Goal: Information Seeking & Learning: Learn about a topic

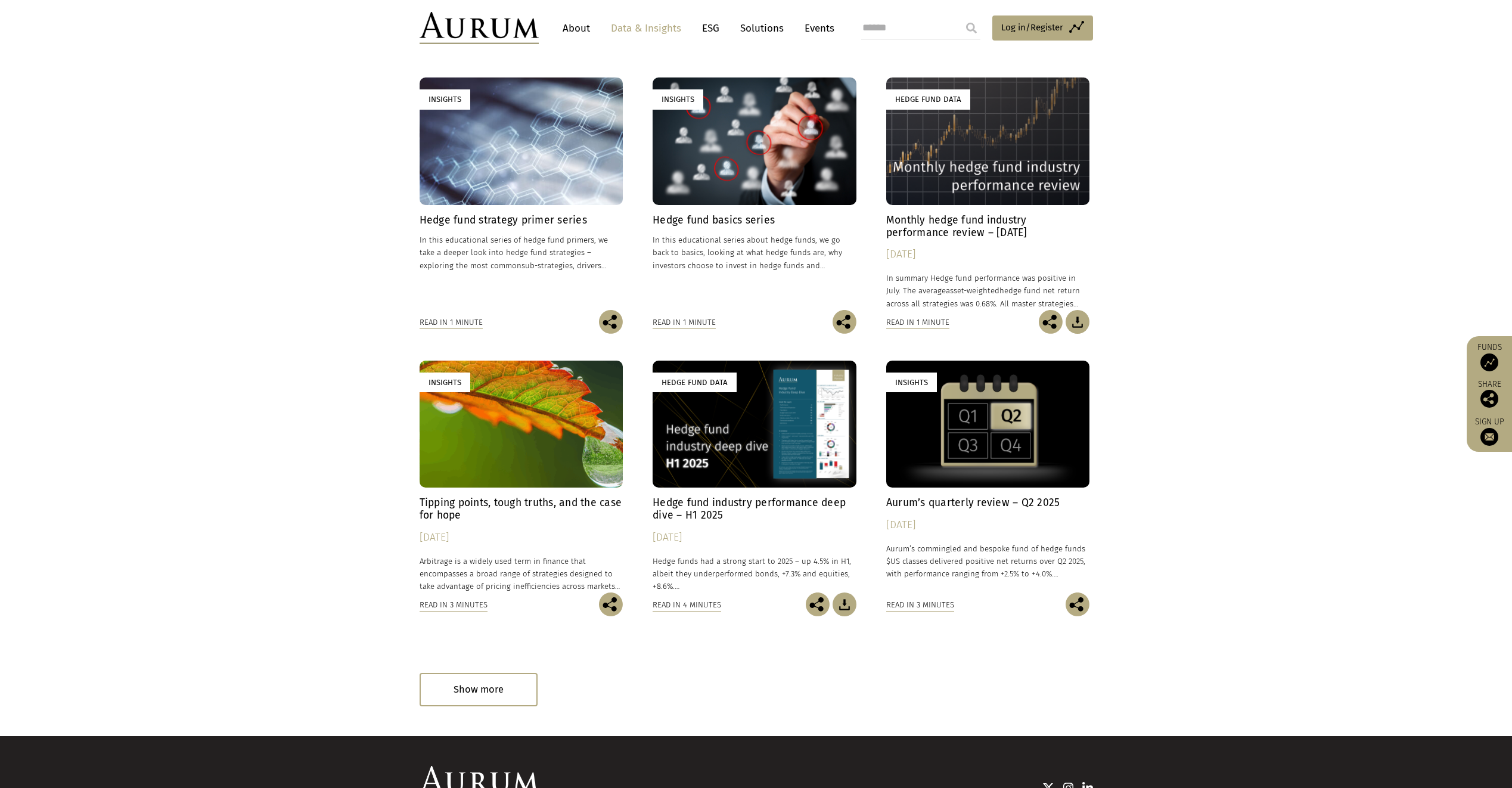
scroll to position [417, 0]
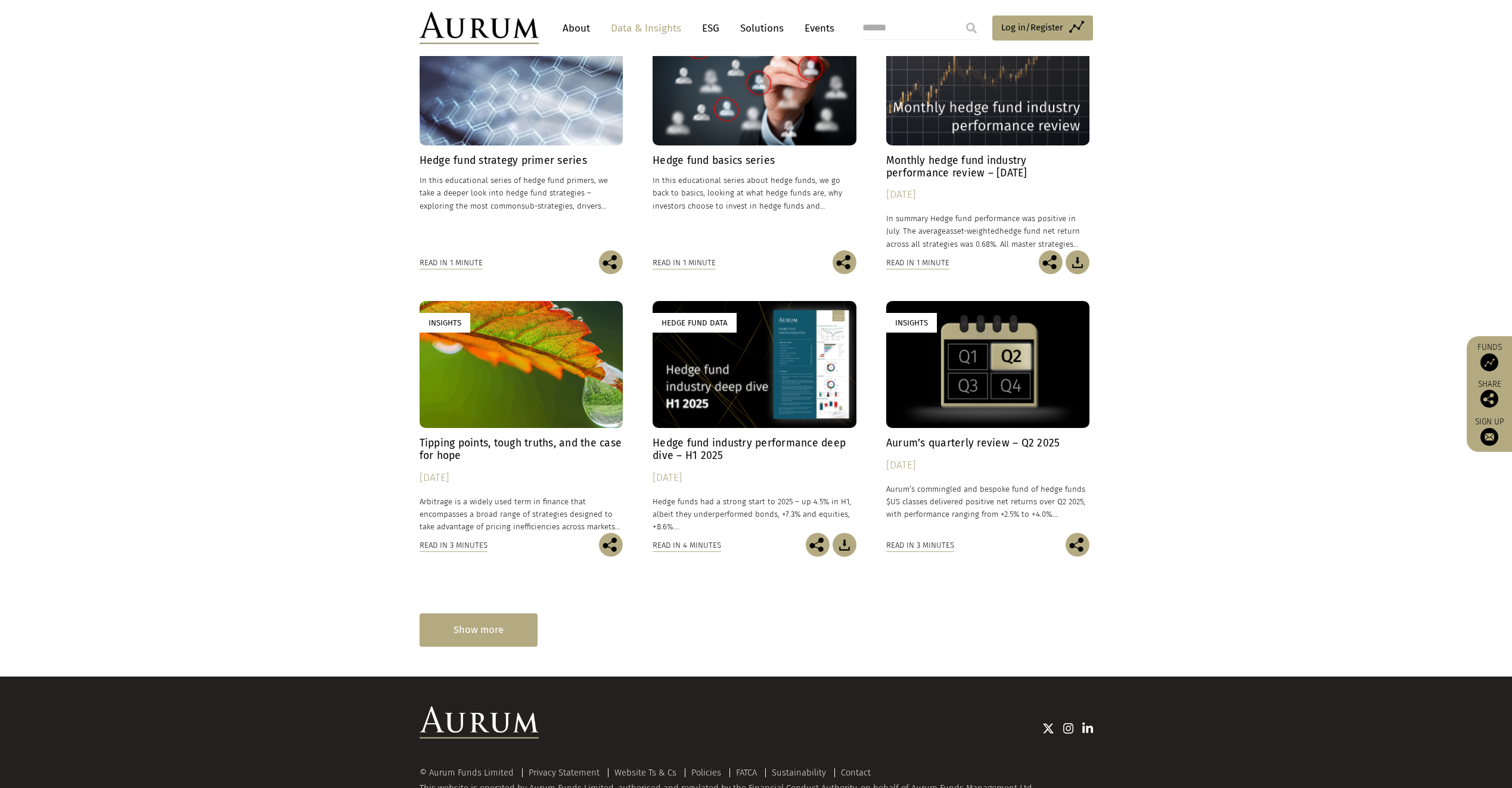
click at [505, 630] on div "Show more" at bounding box center [479, 630] width 118 height 33
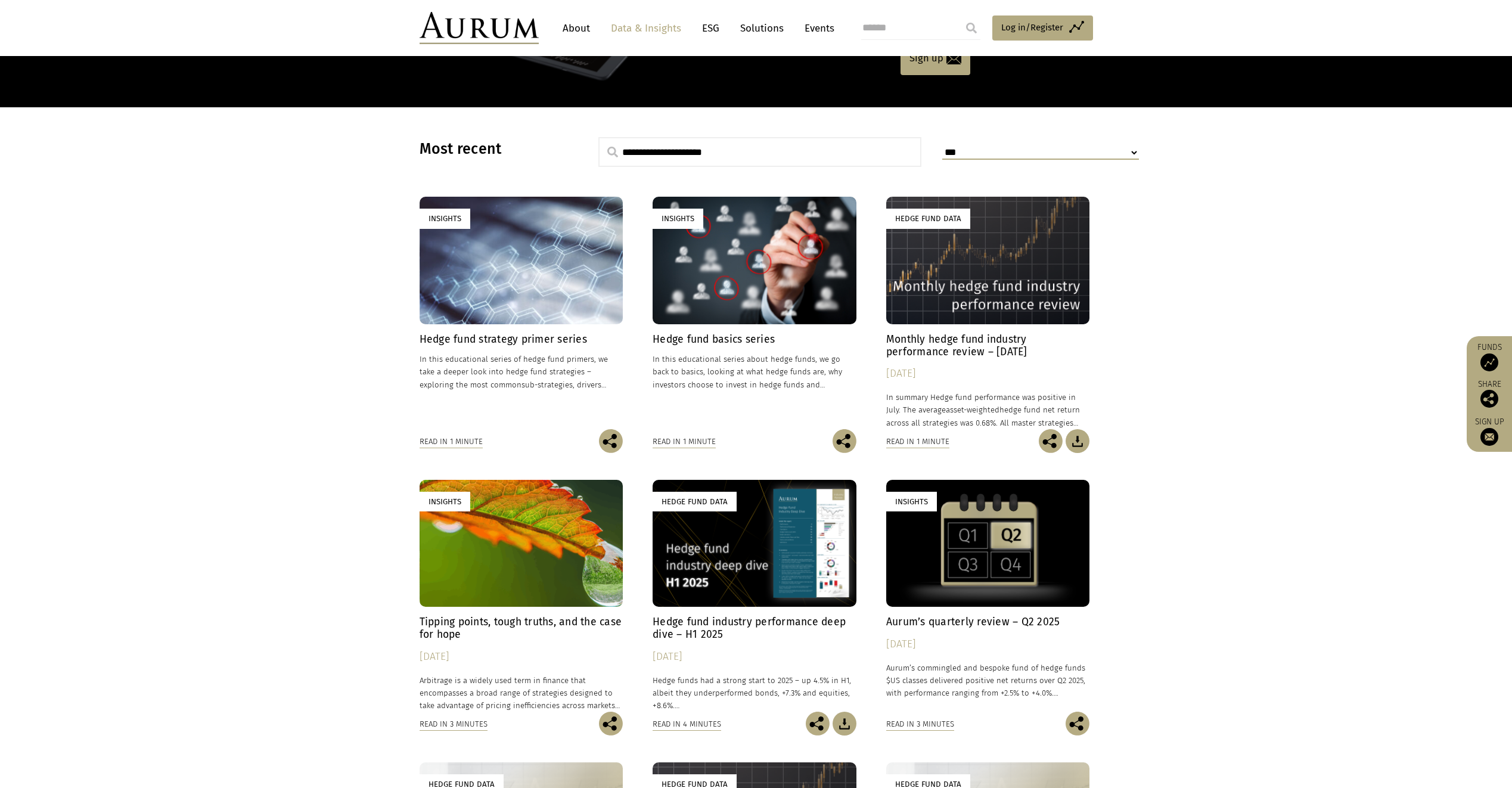
scroll to position [179, 0]
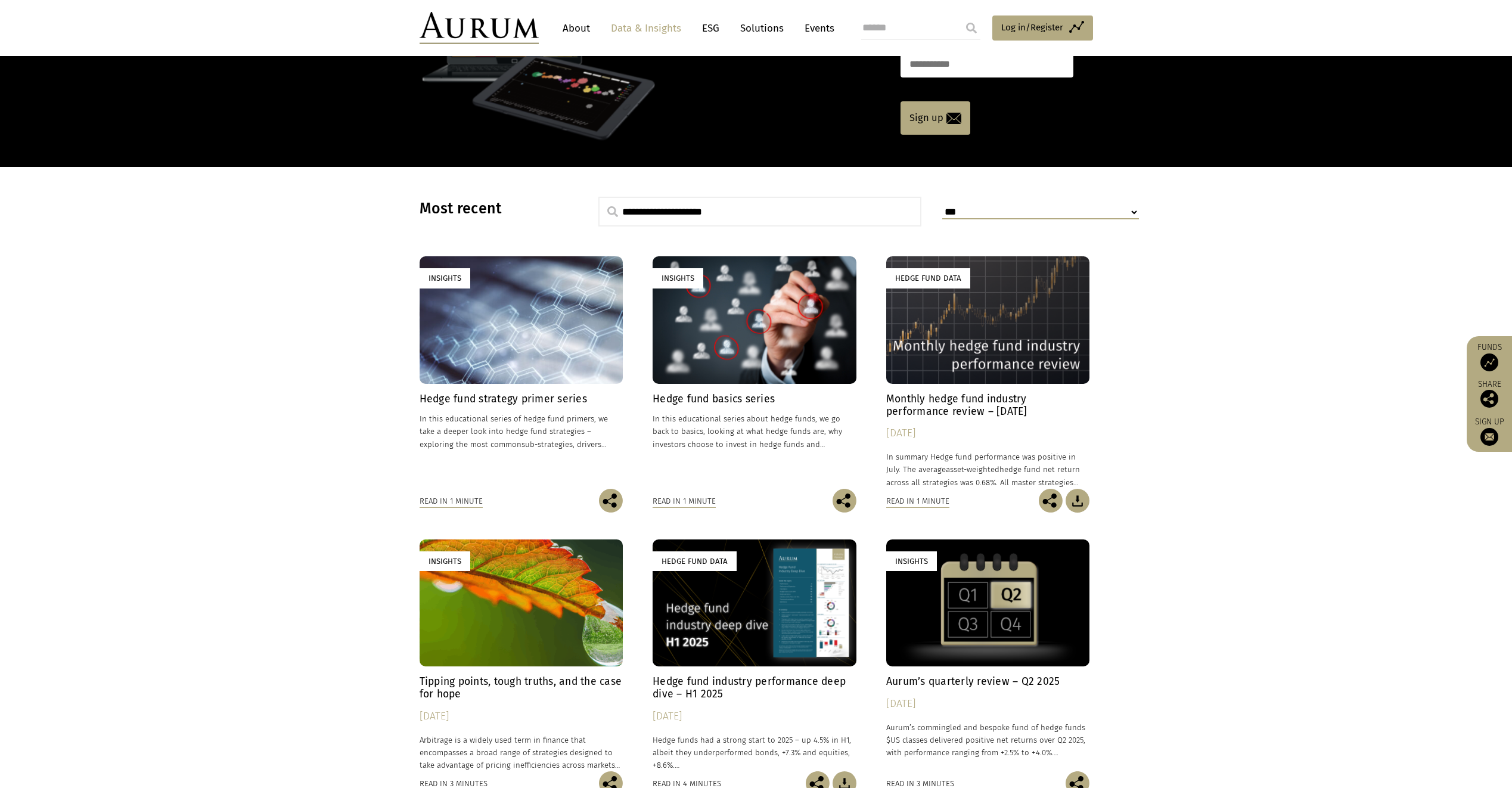
click at [526, 398] on h4 "Hedge fund strategy primer series" at bounding box center [521, 399] width 204 height 13
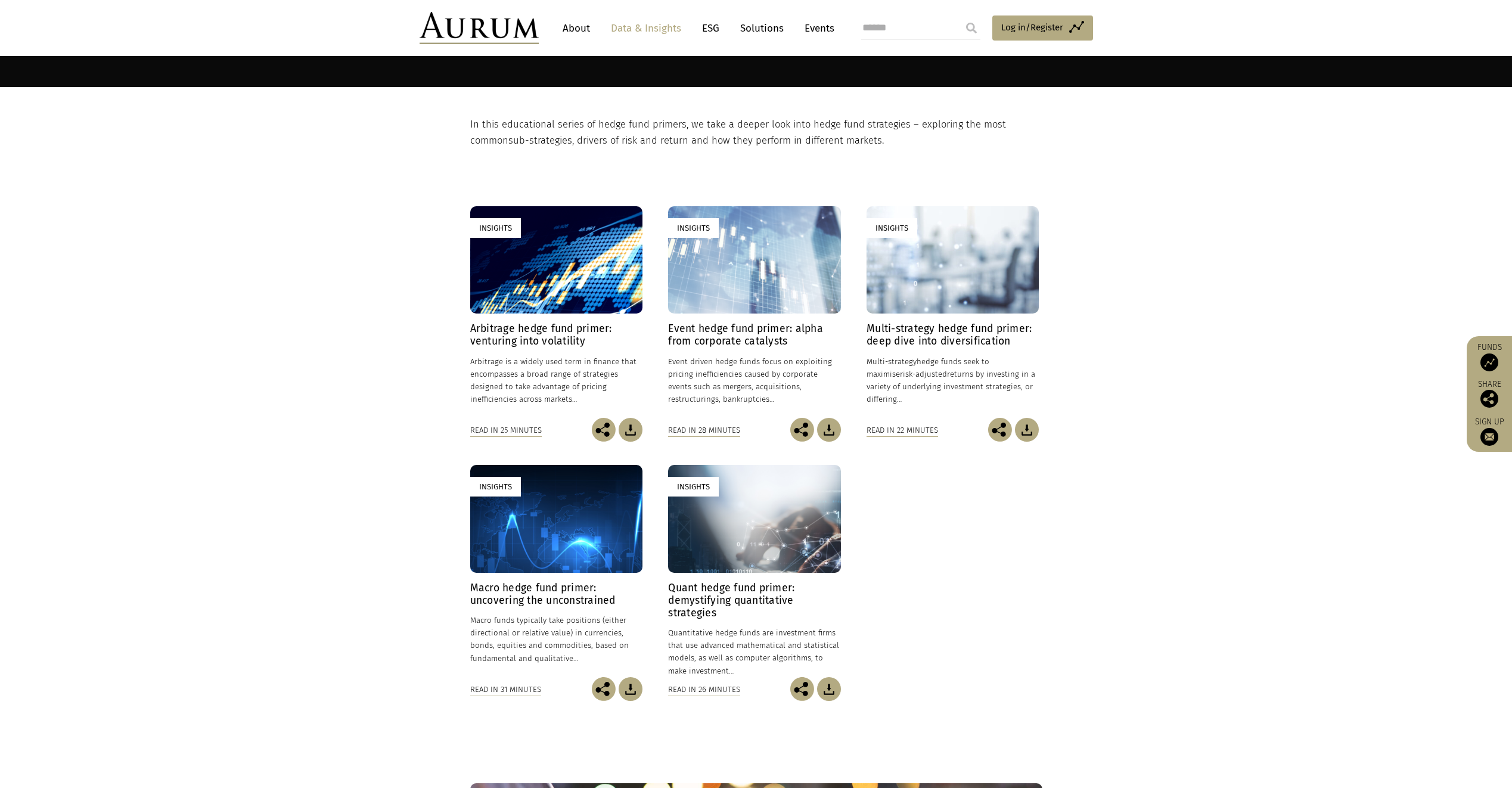
scroll to position [238, 0]
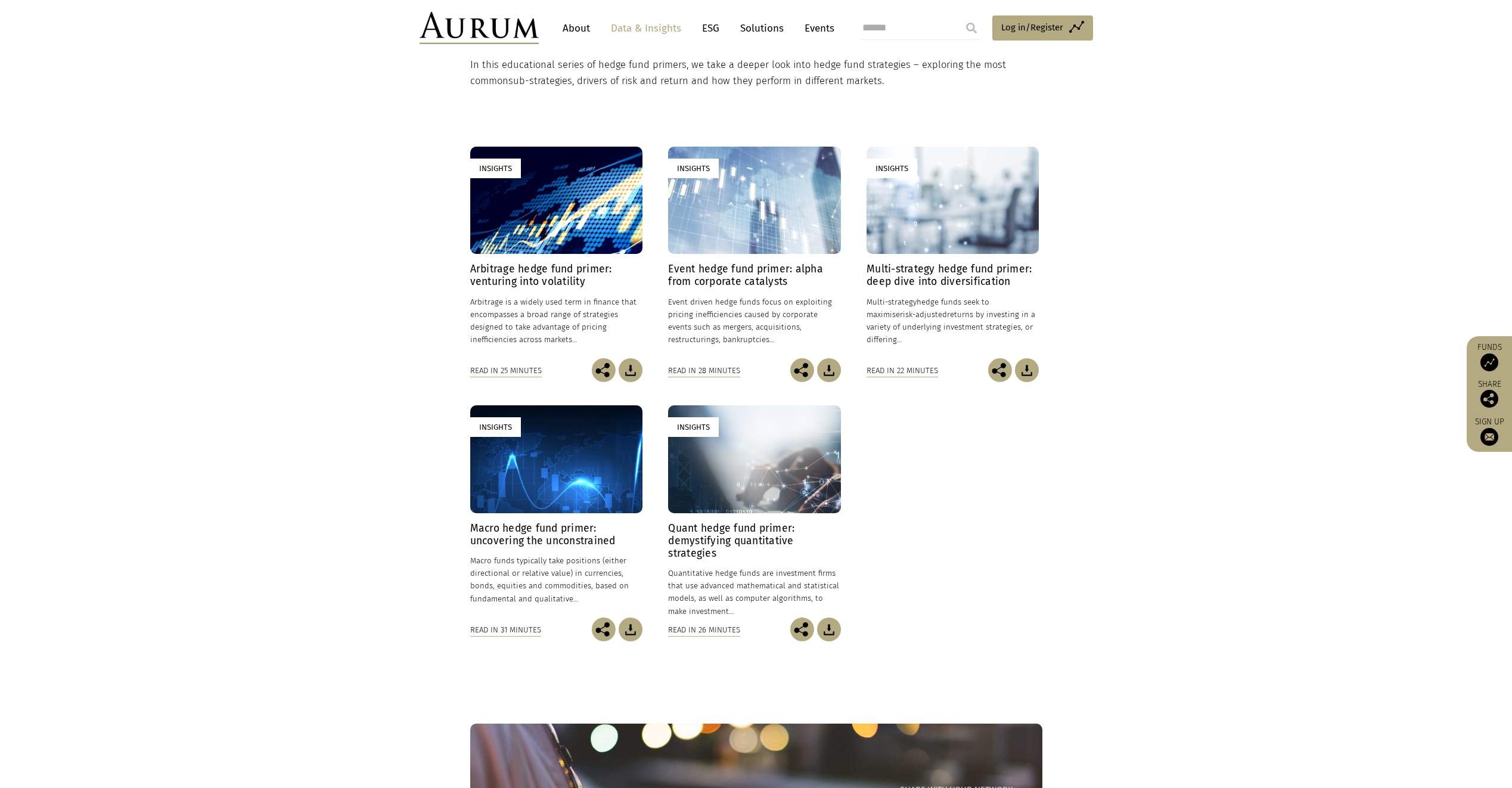
click at [555, 270] on h4 "Arbitrage hedge fund primer: venturing into volatility" at bounding box center [556, 275] width 172 height 25
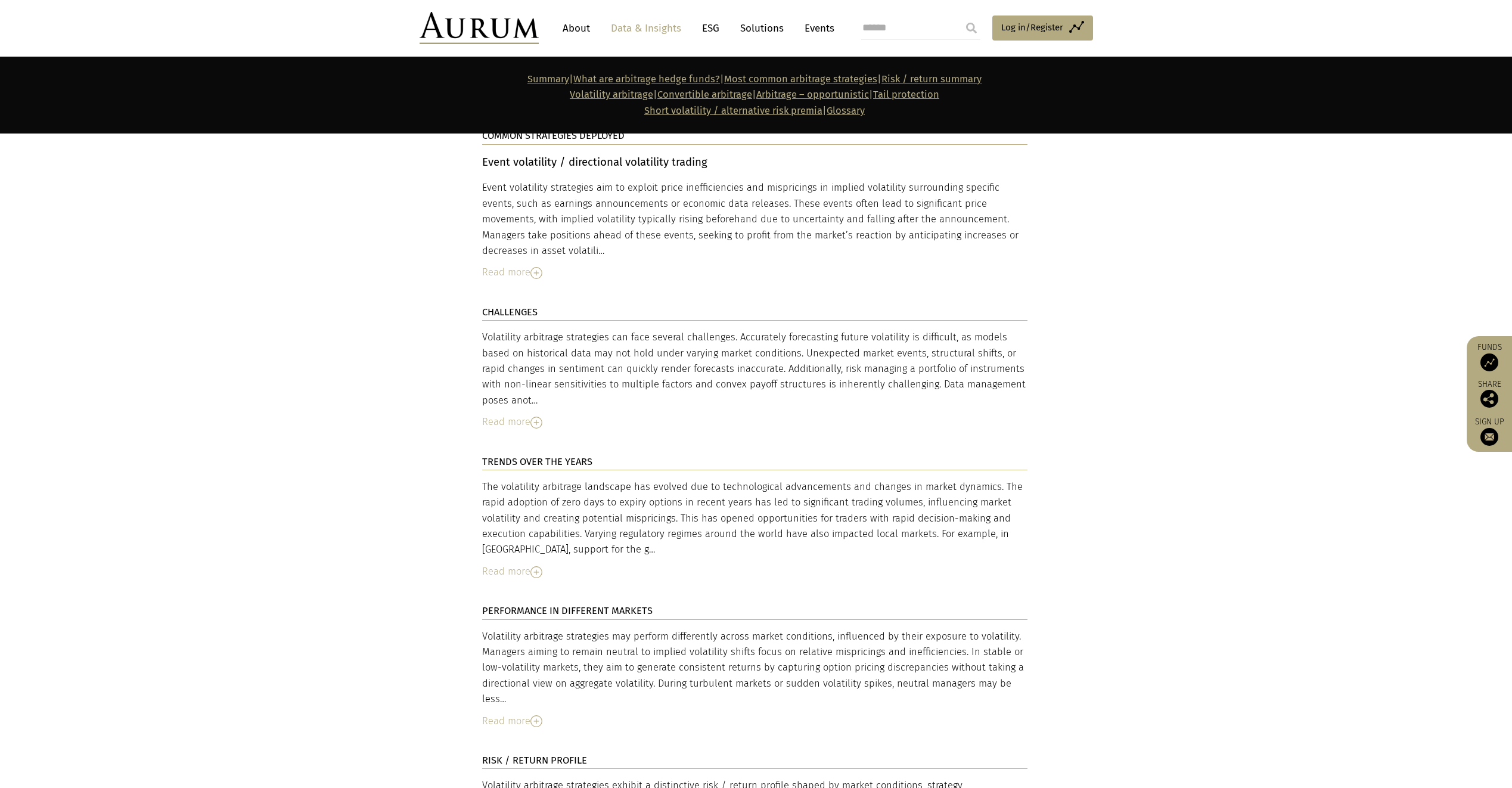
scroll to position [3278, 0]
